Goal: Information Seeking & Learning: Learn about a topic

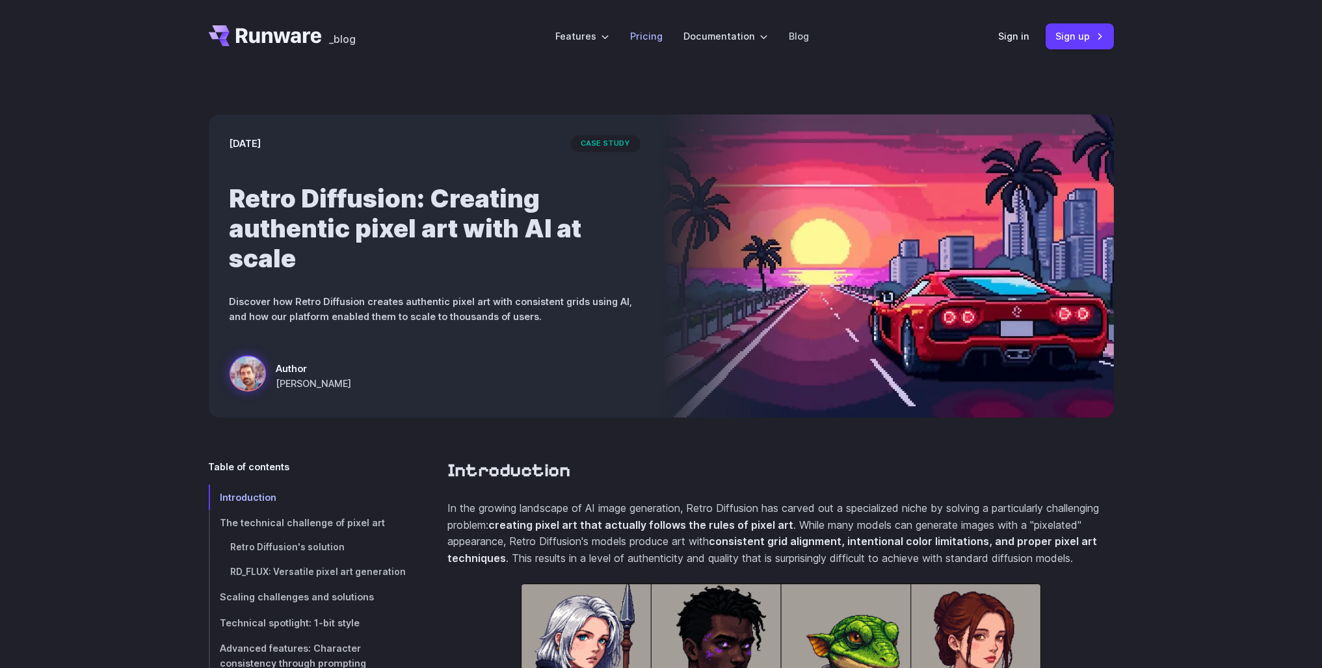
click at [664, 32] on li "Pricing" at bounding box center [646, 36] width 53 height 36
click at [656, 42] on link "Pricing" at bounding box center [646, 36] width 33 height 15
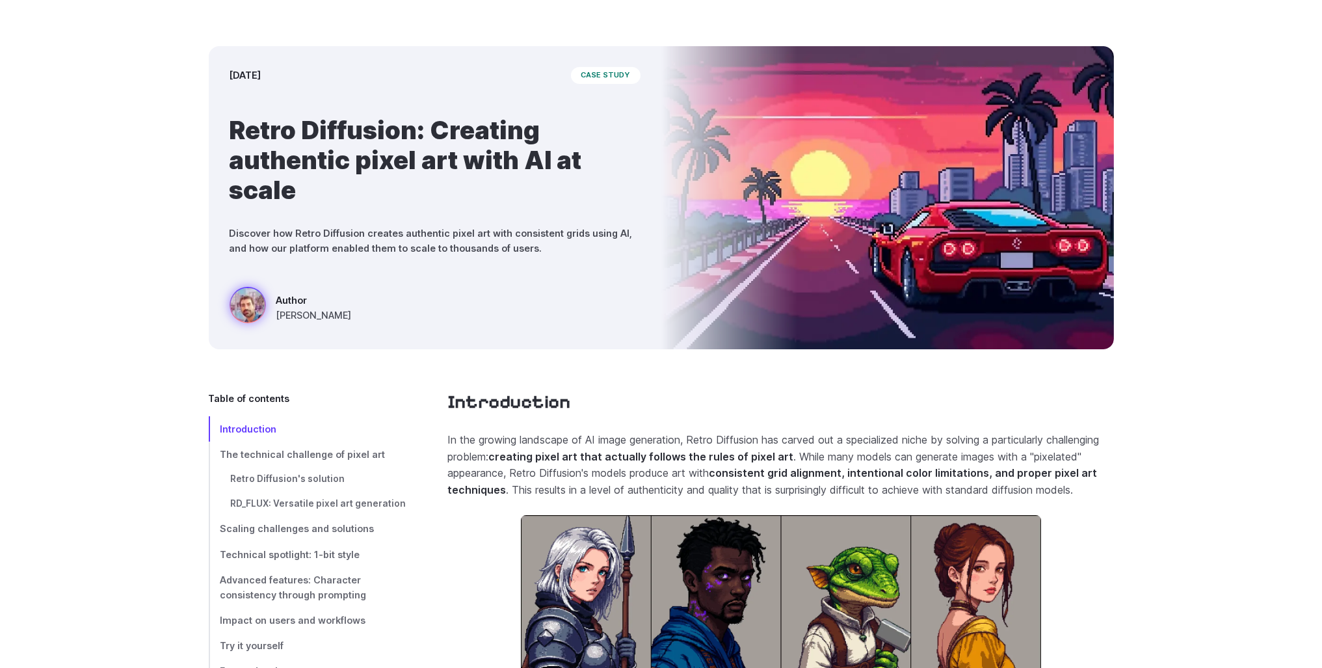
scroll to position [130, 0]
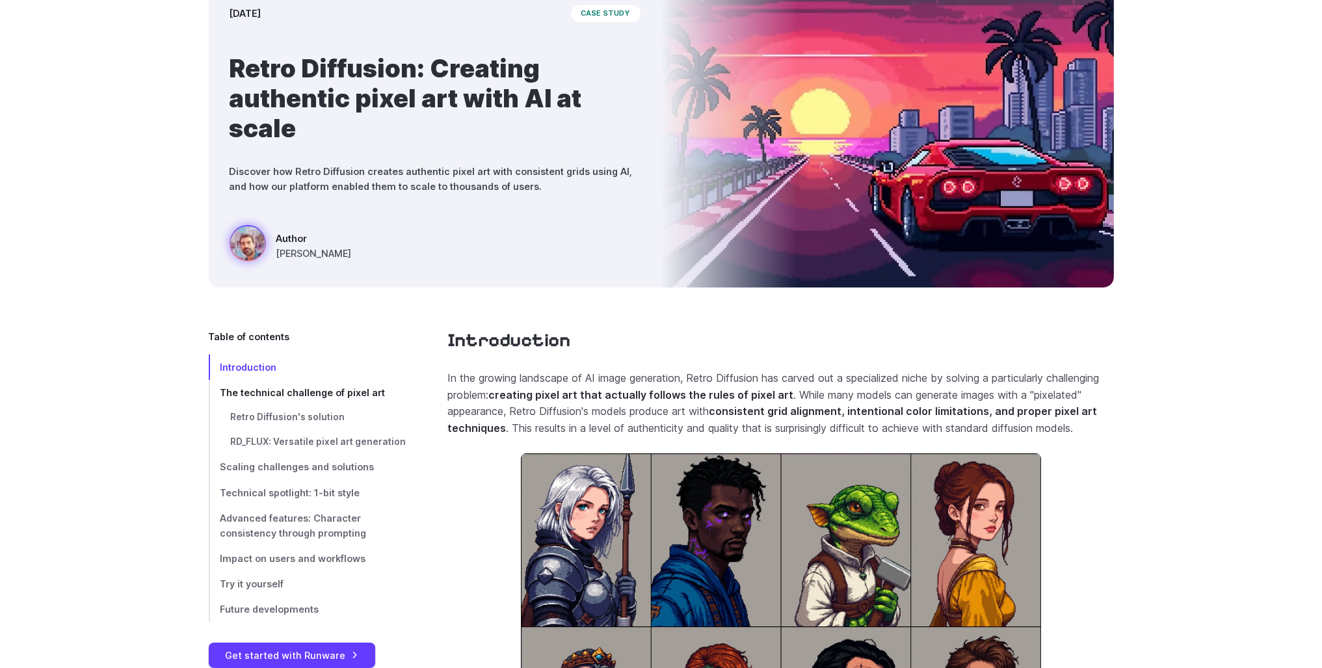
click at [320, 393] on span "The technical challenge of pixel art" at bounding box center [302, 392] width 165 height 11
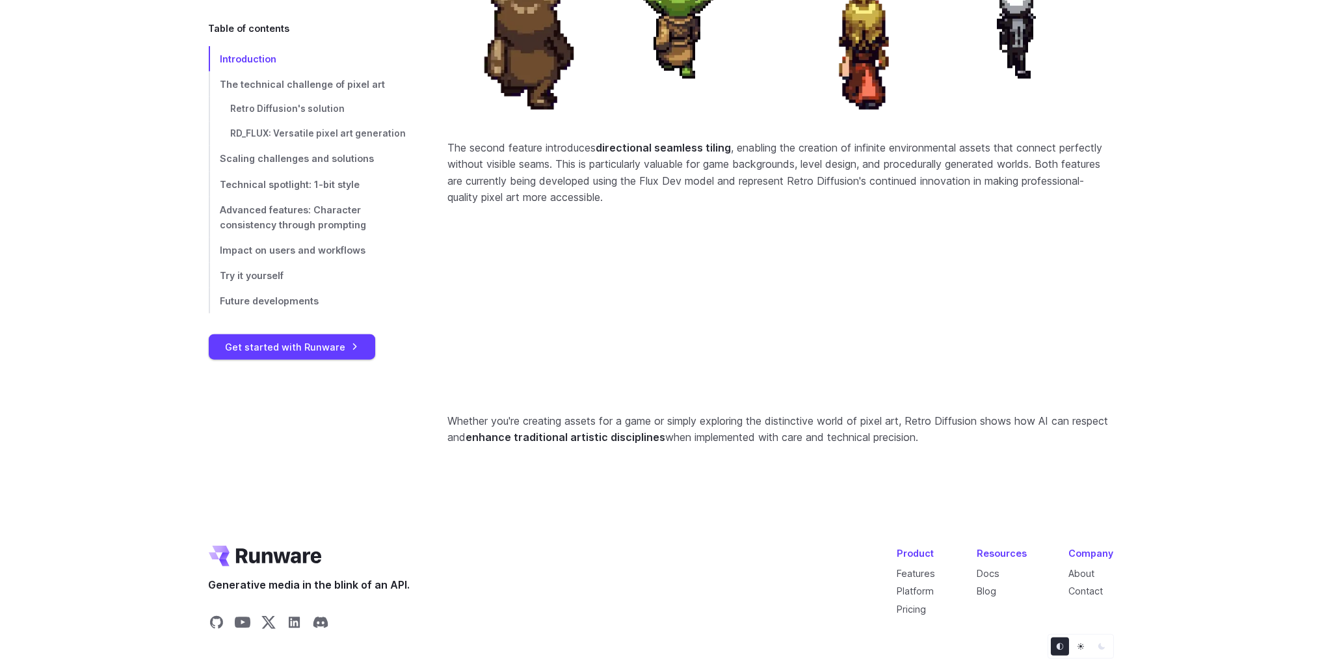
scroll to position [5508, 0]
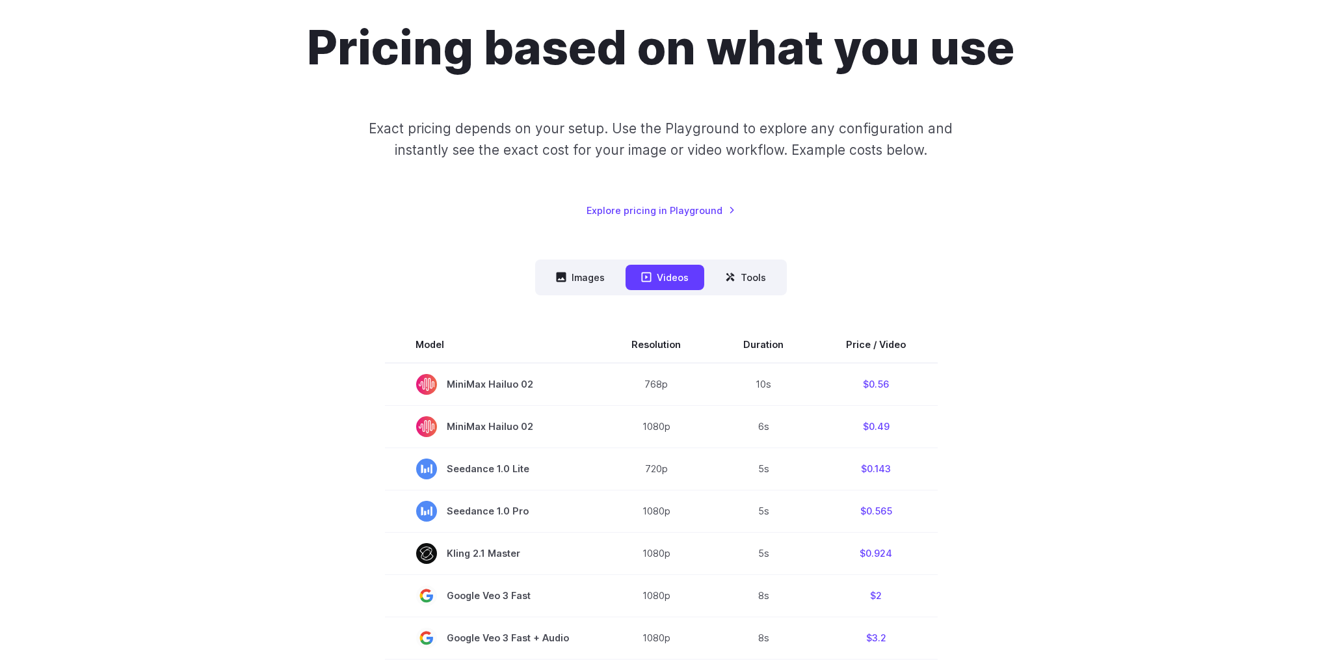
scroll to position [130, 0]
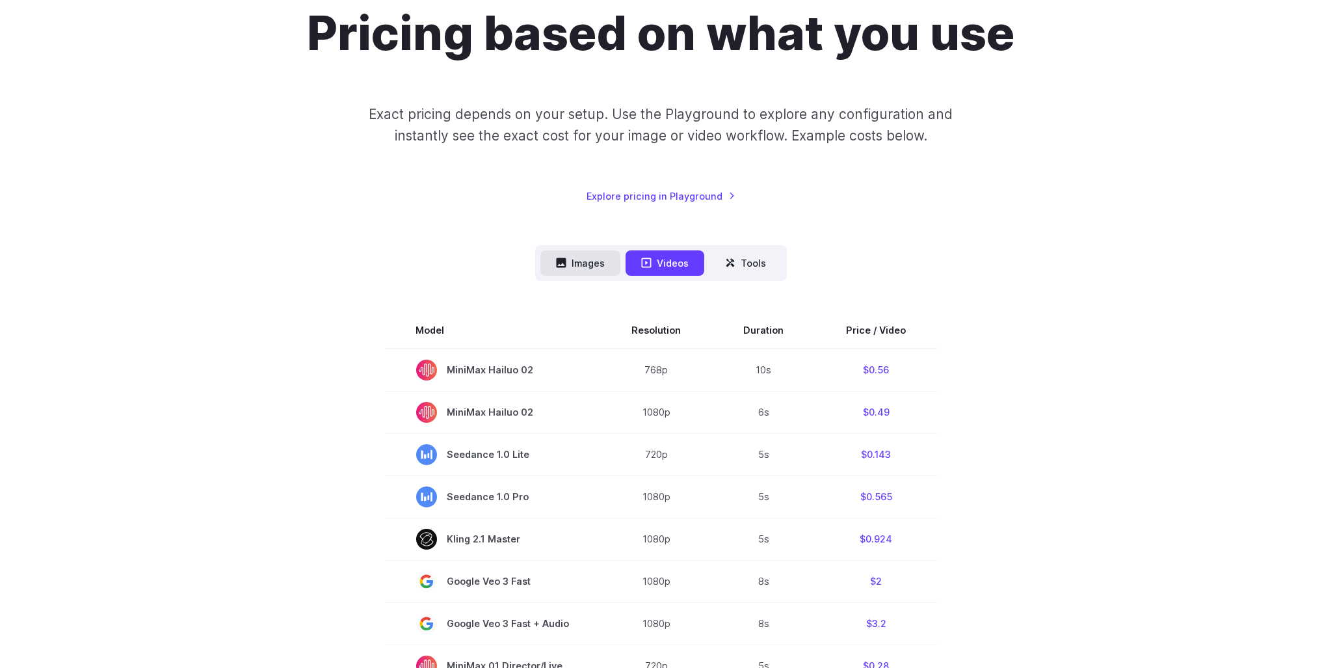
click at [583, 270] on button "Images" at bounding box center [580, 262] width 80 height 25
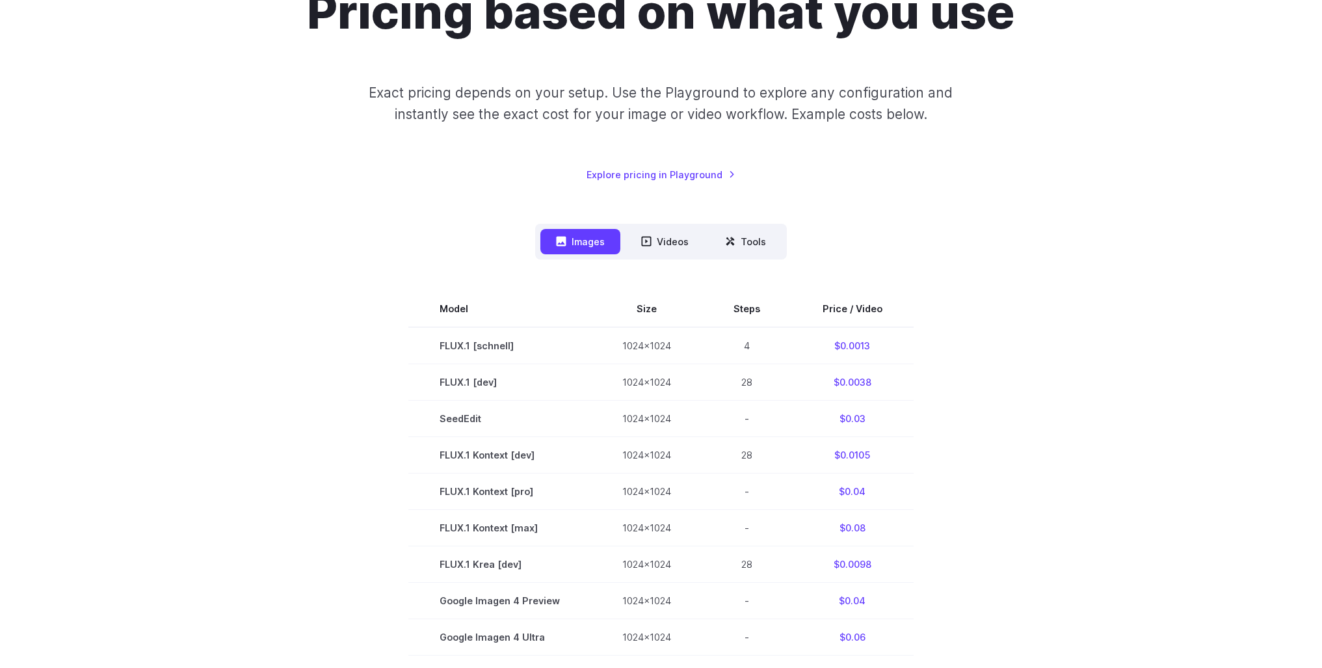
scroll to position [0, 0]
